Goal: Task Accomplishment & Management: Use online tool/utility

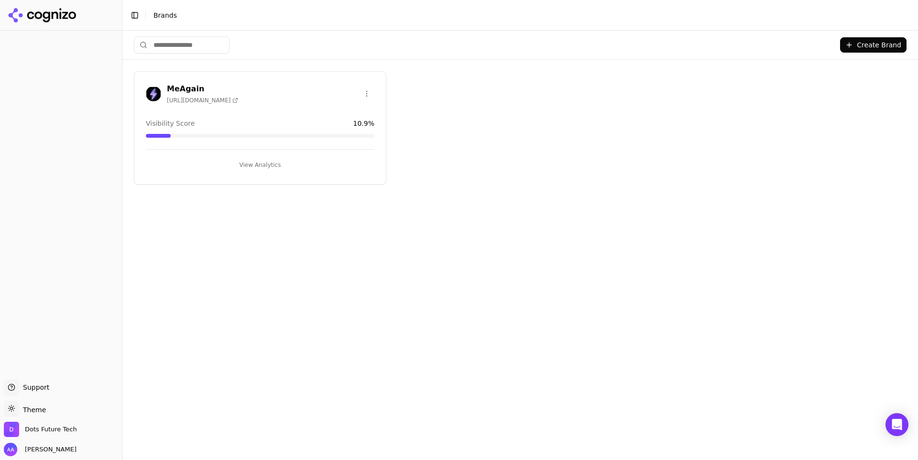
click at [190, 88] on h3 "MeAgain" at bounding box center [202, 88] width 71 height 11
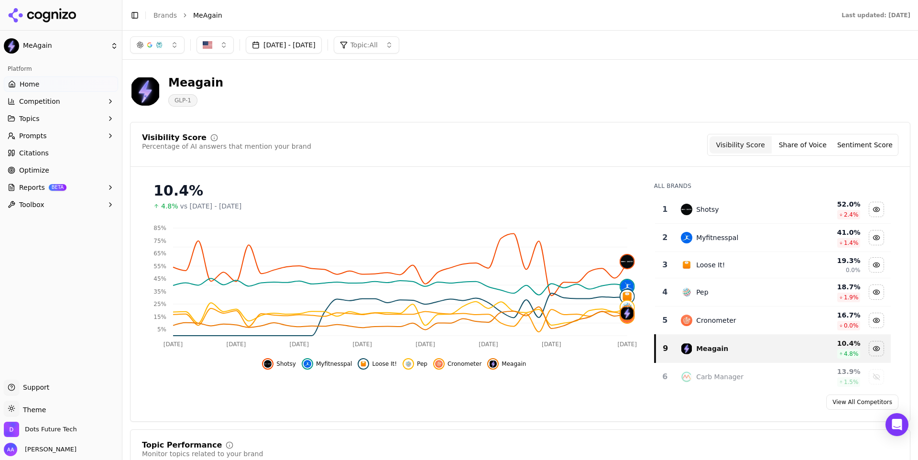
click at [319, 50] on button "[DATE] - [DATE]" at bounding box center [284, 44] width 76 height 17
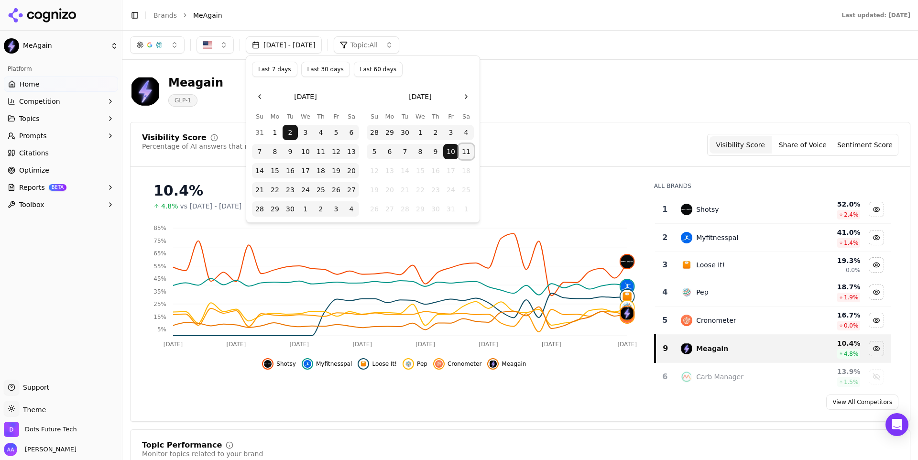
click at [466, 153] on button "11" at bounding box center [466, 151] width 15 height 15
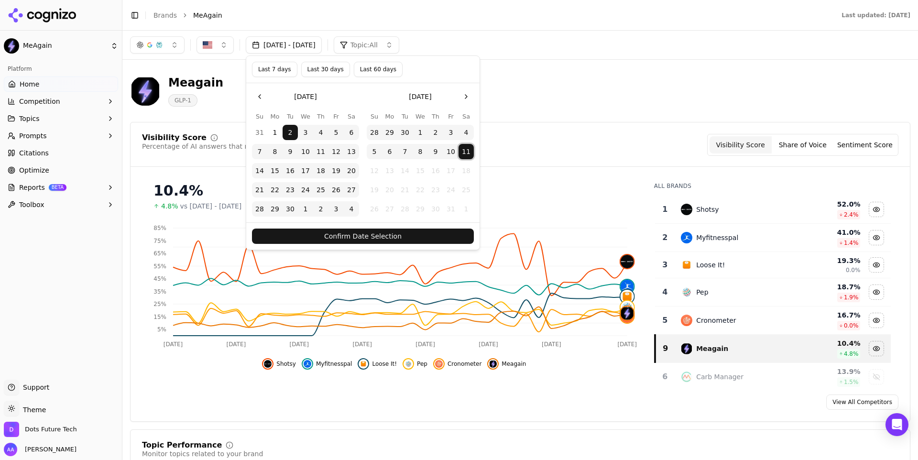
click at [384, 232] on button "Confirm Date Selection" at bounding box center [363, 236] width 222 height 15
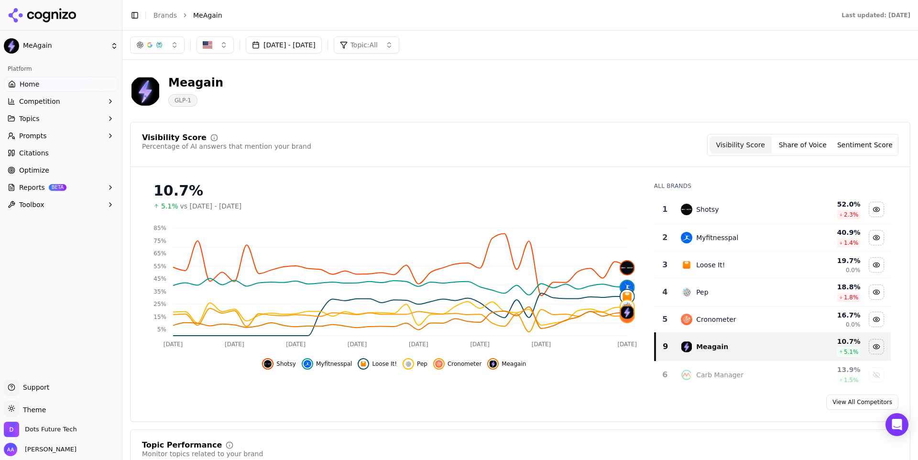
click at [329, 361] on span "Myfitnesspal" at bounding box center [334, 364] width 36 height 8
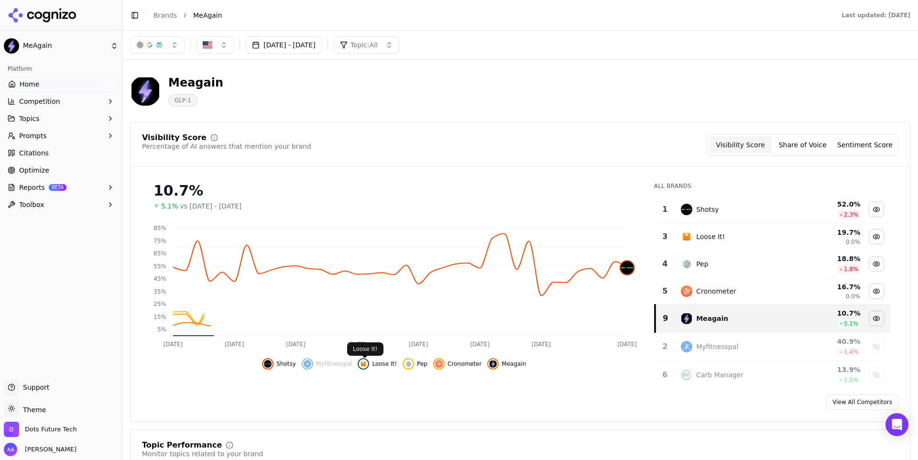
click at [393, 361] on span "Loose It!" at bounding box center [384, 364] width 25 height 8
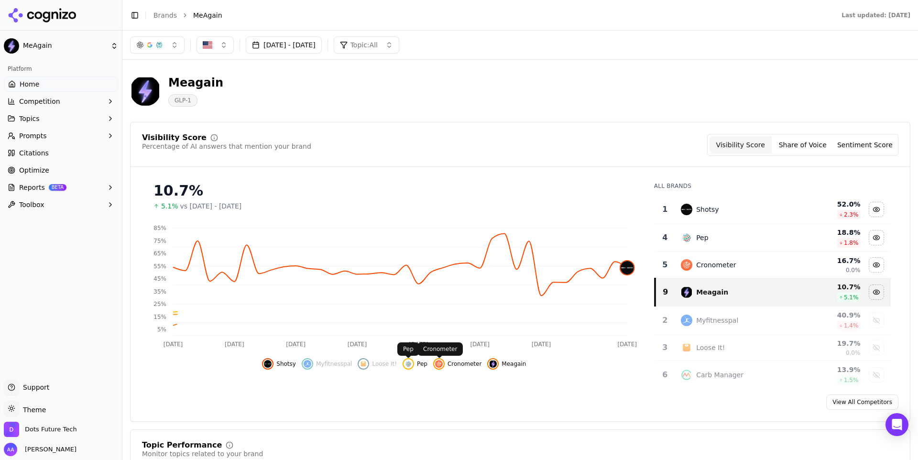
click at [446, 365] on button "Cronometer" at bounding box center [457, 363] width 48 height 11
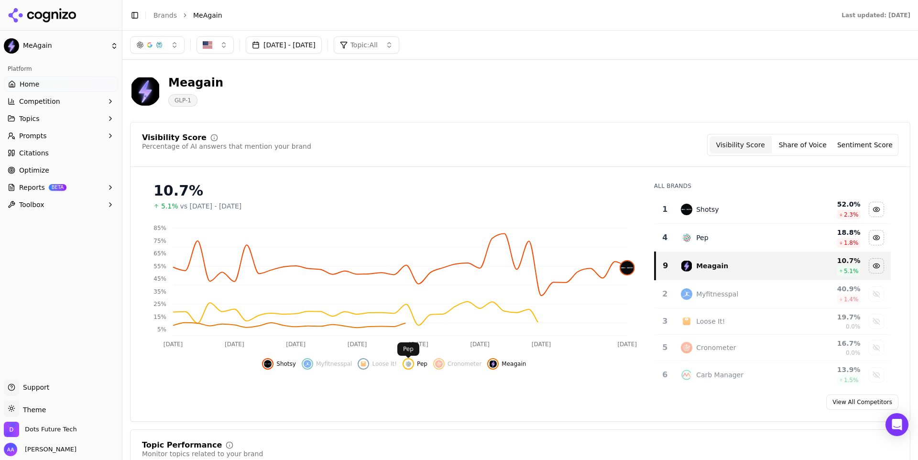
click at [408, 365] on img "Hide pep data" at bounding box center [409, 364] width 8 height 8
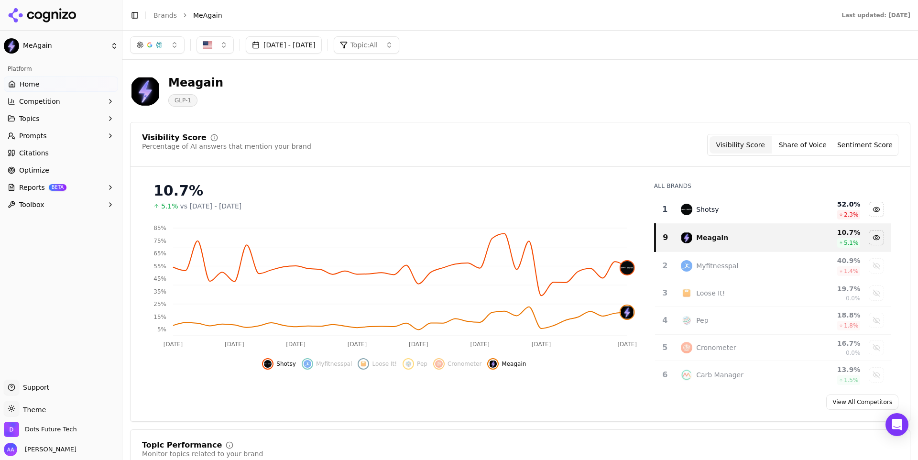
click at [805, 147] on button "Share of Voice" at bounding box center [803, 144] width 62 height 17
